Goal: Find specific page/section: Find specific page/section

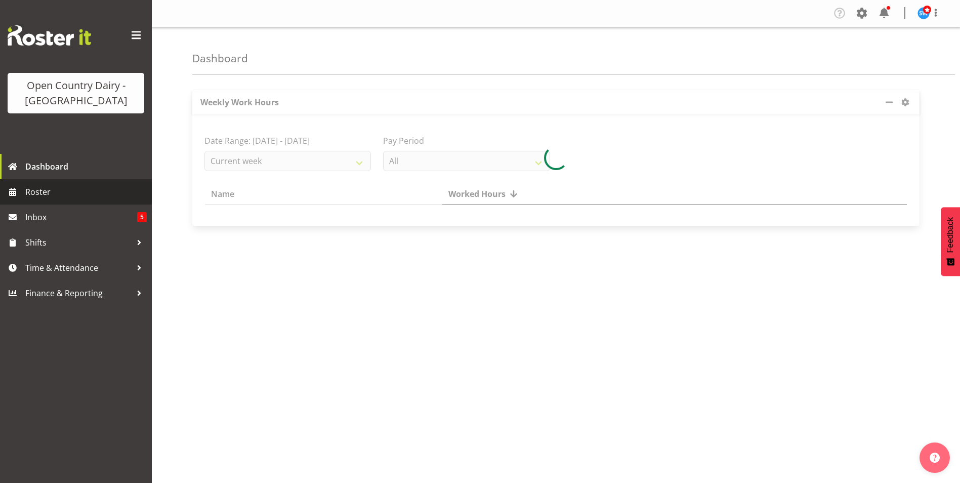
click at [51, 193] on span "Roster" at bounding box center [86, 191] width 122 height 15
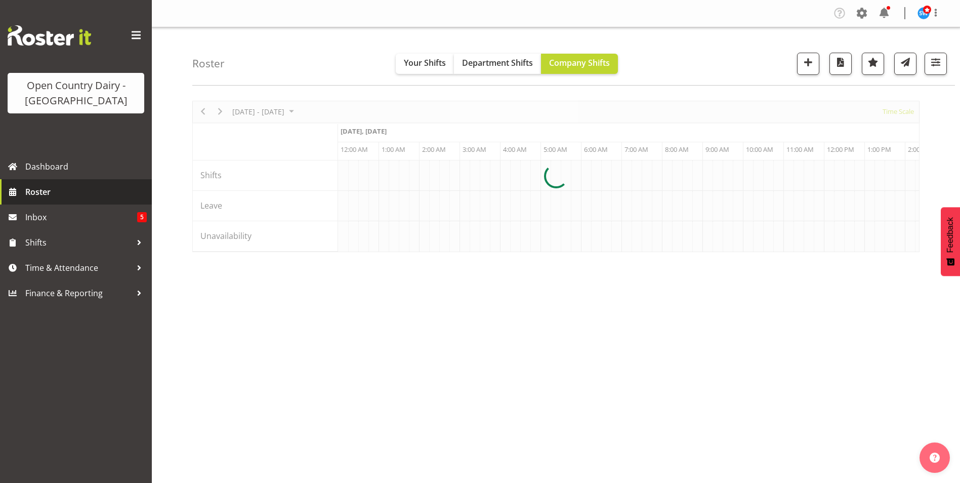
scroll to position [0, 3281]
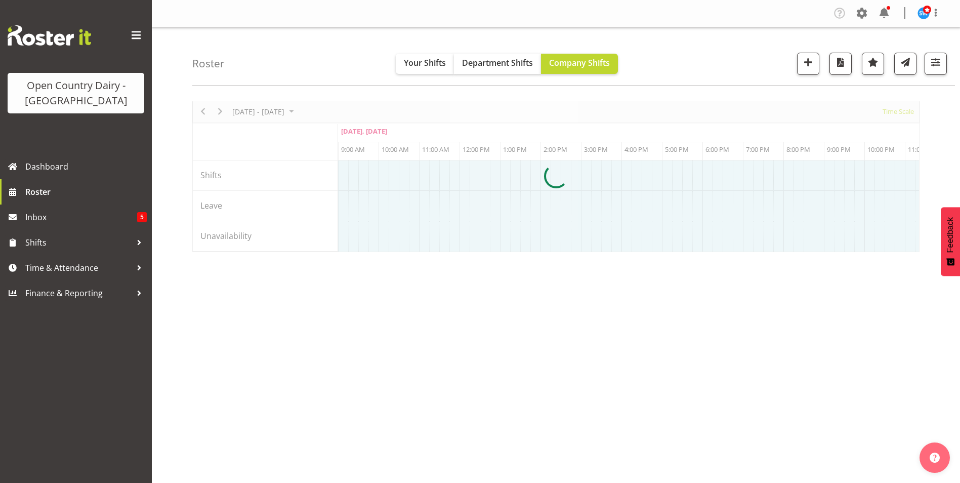
drag, startPoint x: 639, startPoint y: 257, endPoint x: 597, endPoint y: 257, distance: 42.0
click at [597, 252] on div at bounding box center [556, 176] width 728 height 151
click at [592, 252] on div at bounding box center [556, 176] width 728 height 151
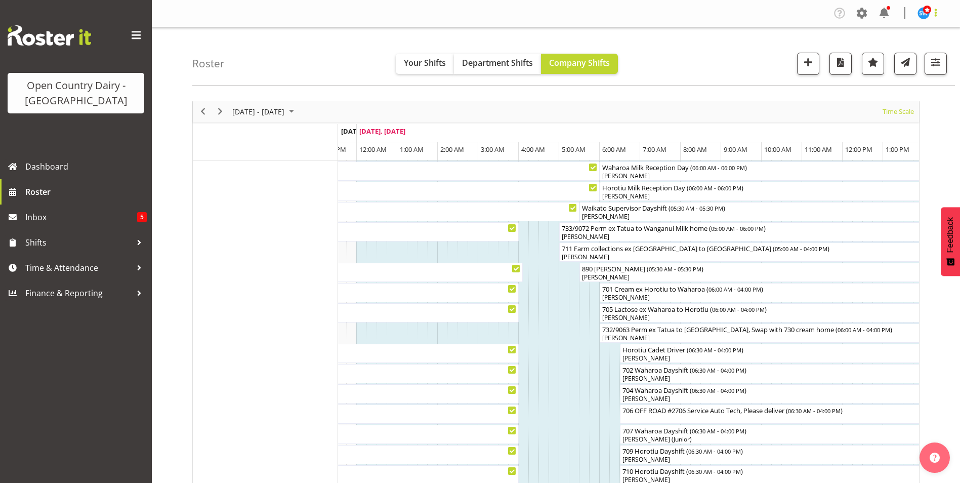
click at [936, 10] on span at bounding box center [936, 13] width 12 height 12
click at [888, 49] on link "Log Out" at bounding box center [893, 53] width 97 height 18
